Goal: Information Seeking & Learning: Learn about a topic

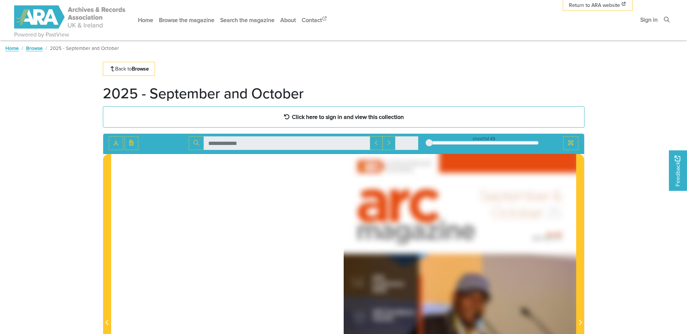
click at [10, 49] on link "Home" at bounding box center [11, 48] width 13 height 7
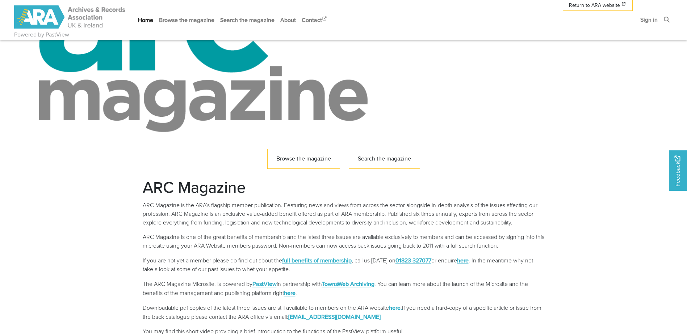
scroll to position [72, 0]
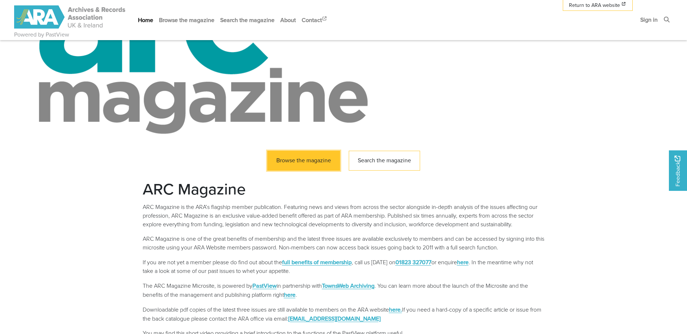
click at [319, 159] on link "Browse the magazine" at bounding box center [303, 161] width 73 height 20
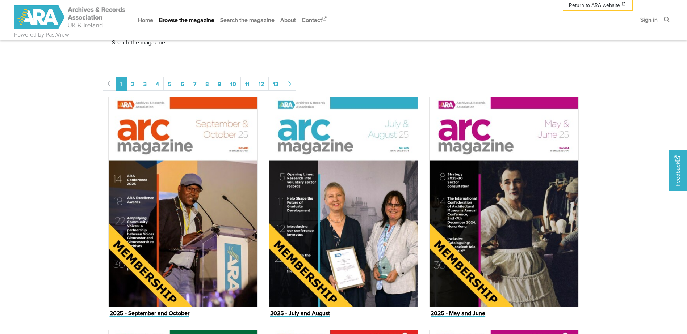
scroll to position [362, 0]
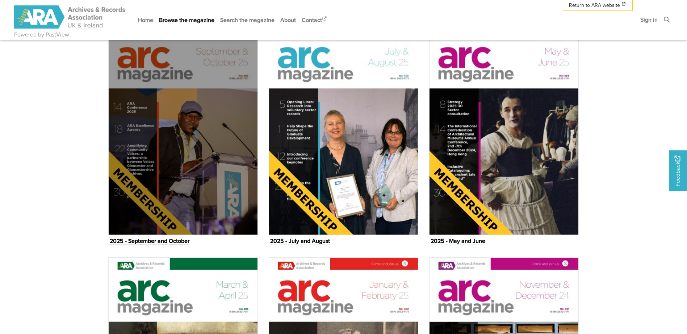
click at [129, 147] on img "Issue" at bounding box center [182, 129] width 149 height 211
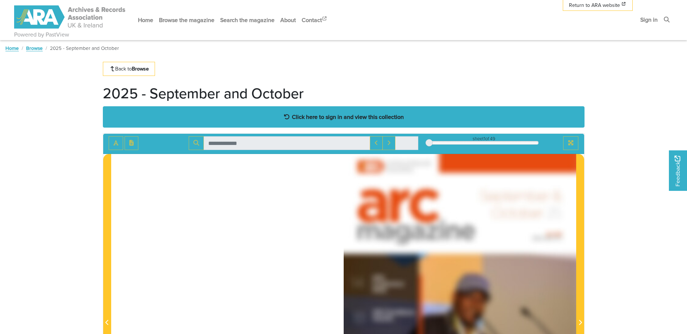
click at [374, 118] on strong "Click here to sign in and view this collection" at bounding box center [348, 117] width 112 height 8
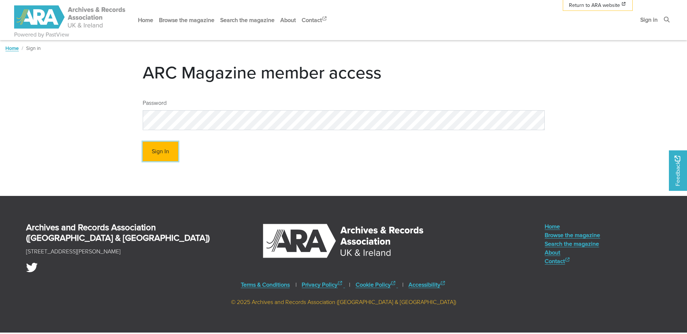
click at [162, 148] on button "Sign In" at bounding box center [160, 152] width 35 height 20
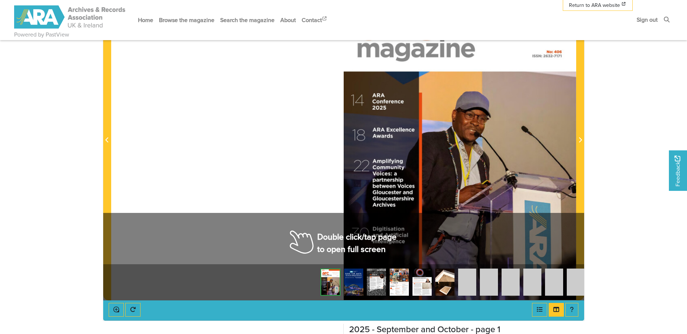
scroll to position [145, 0]
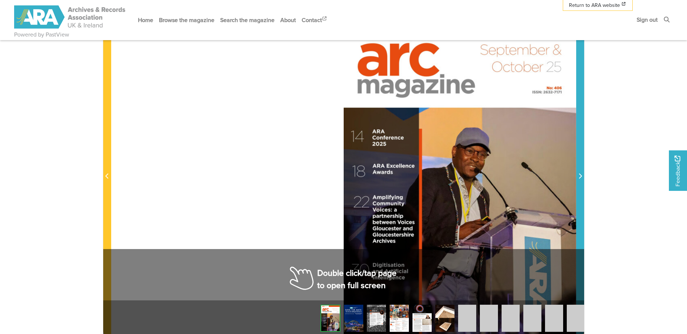
click at [580, 105] on span "Next Page" at bounding box center [579, 172] width 7 height 328
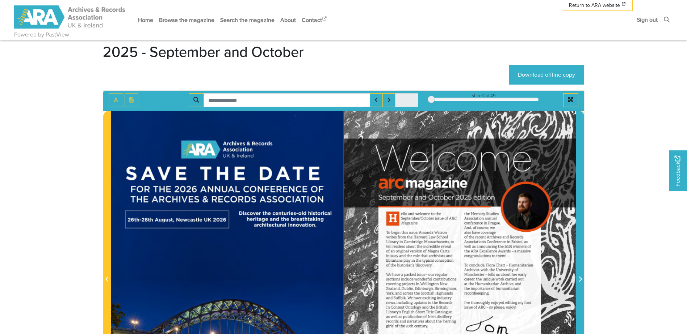
scroll to position [36, 0]
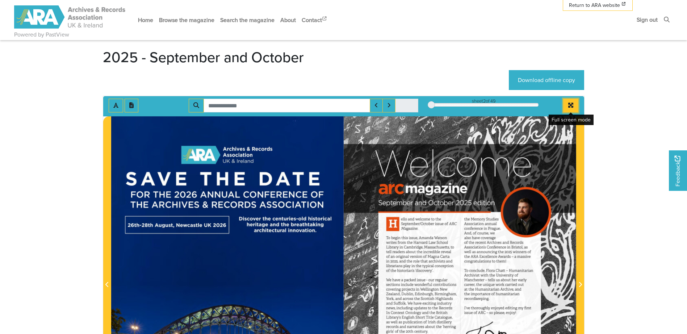
click at [571, 105] on icon "Full screen mode" at bounding box center [570, 105] width 5 height 5
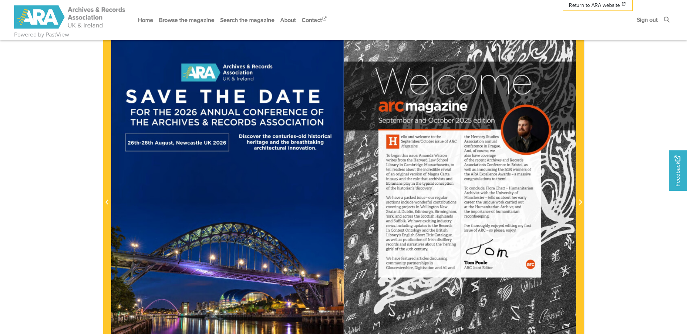
scroll to position [109, 0]
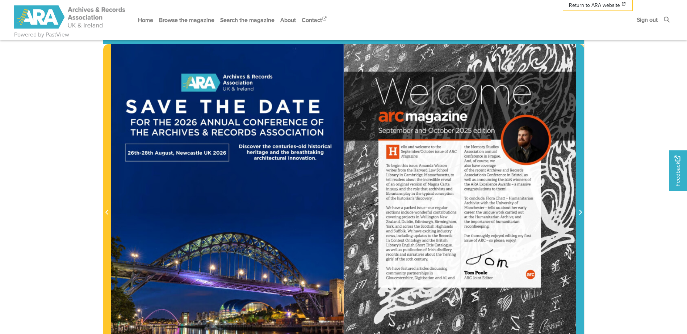
click at [578, 125] on span "Next Page" at bounding box center [579, 209] width 7 height 328
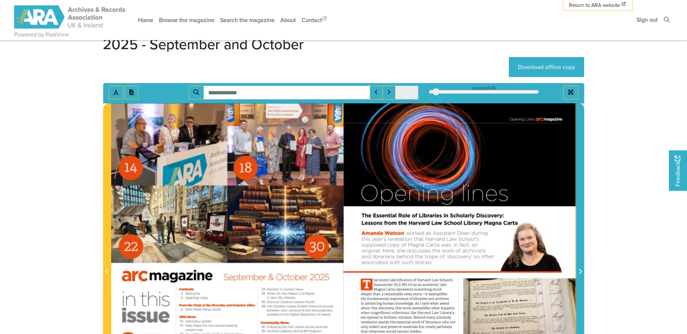
scroll to position [36, 0]
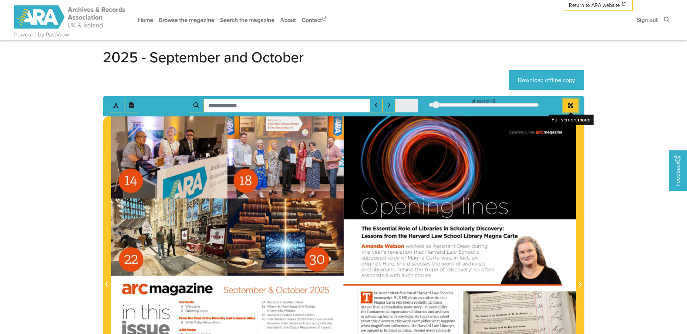
click at [568, 107] on icon "Full screen mode" at bounding box center [571, 105] width 6 height 6
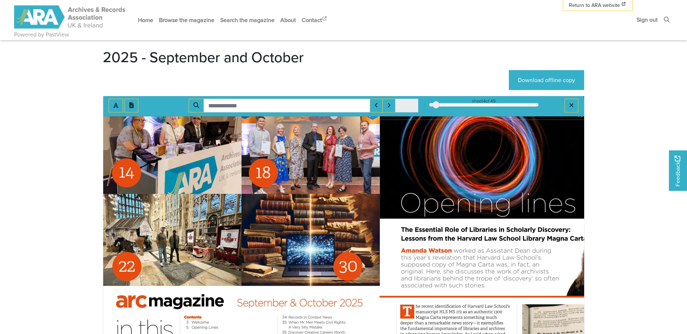
scroll to position [0, 0]
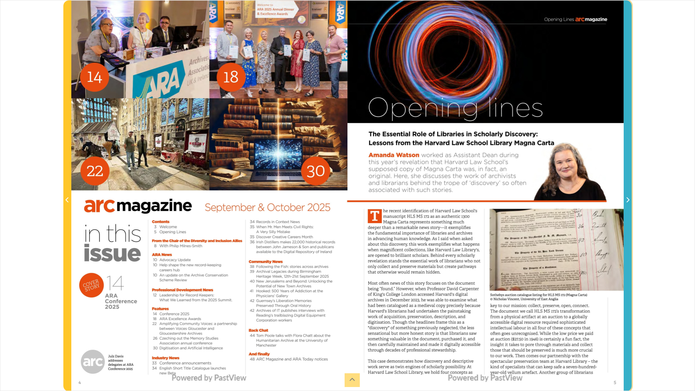
click at [630, 193] on span "Next Page" at bounding box center [627, 196] width 7 height 390
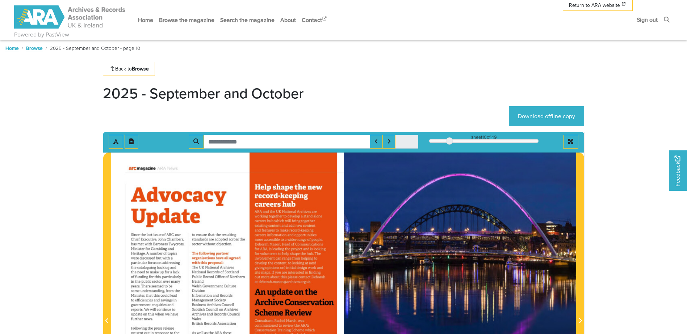
click at [9, 49] on link "Home" at bounding box center [11, 48] width 13 height 7
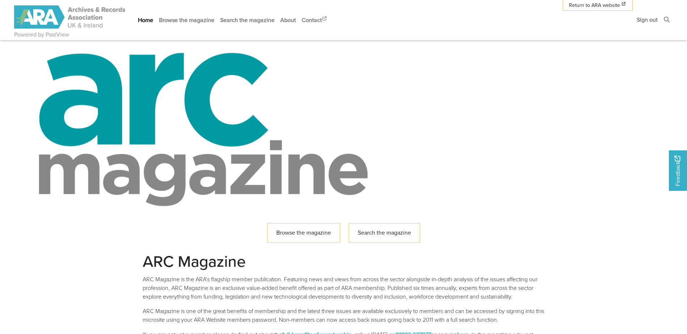
click at [68, 11] on img at bounding box center [70, 16] width 112 height 23
click at [582, 4] on span "Return to ARA website" at bounding box center [594, 5] width 51 height 8
